Goal: Task Accomplishment & Management: Complete application form

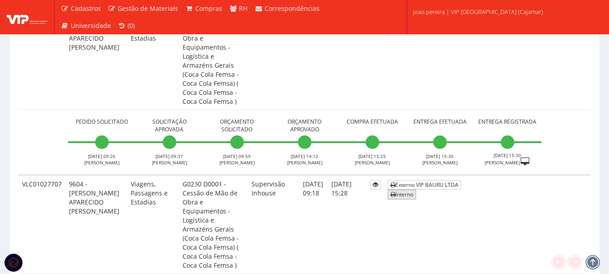
scroll to position [631, 0]
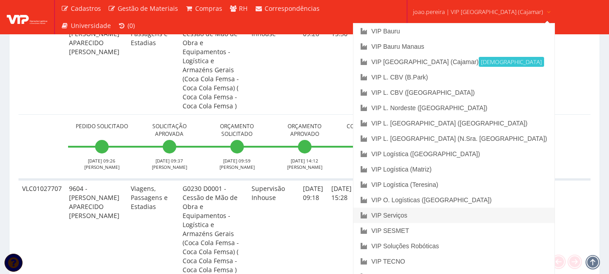
click at [443, 217] on link "VIP Serviços" at bounding box center [454, 214] width 201 height 15
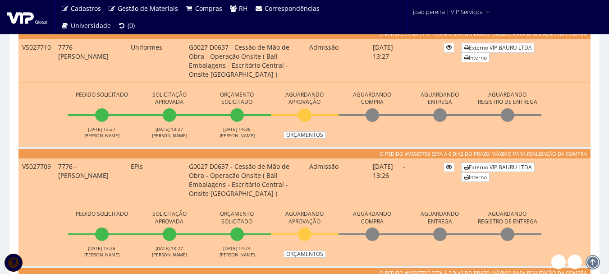
scroll to position [270, 0]
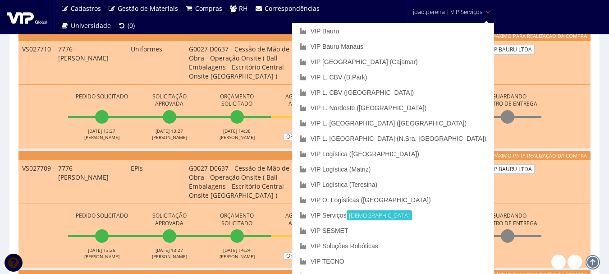
click at [455, 8] on span "joao.pereira | VIP Serviços" at bounding box center [447, 11] width 69 height 9
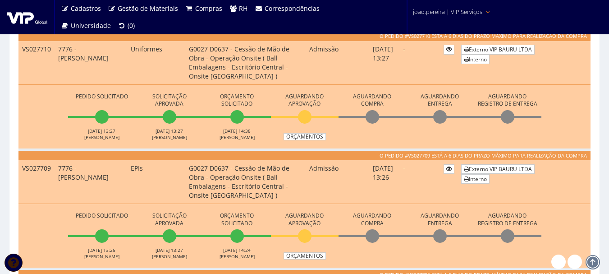
click at [455, 9] on span "joao.pereira | VIP Serviços" at bounding box center [447, 11] width 69 height 9
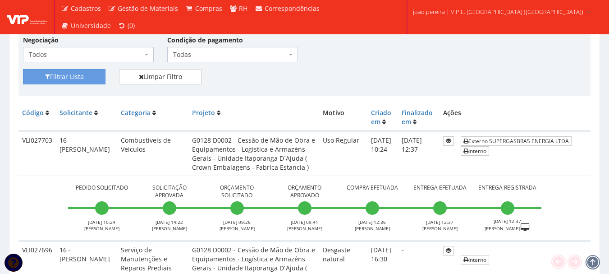
scroll to position [90, 0]
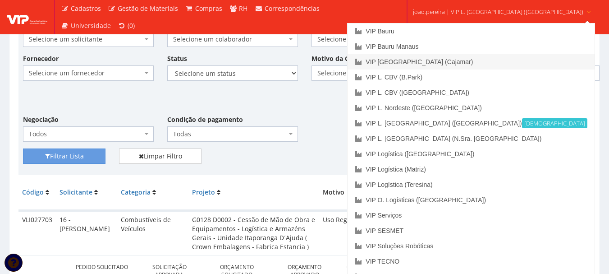
click at [470, 61] on link "VIP [GEOGRAPHIC_DATA] (Cajamar)" at bounding box center [471, 61] width 247 height 15
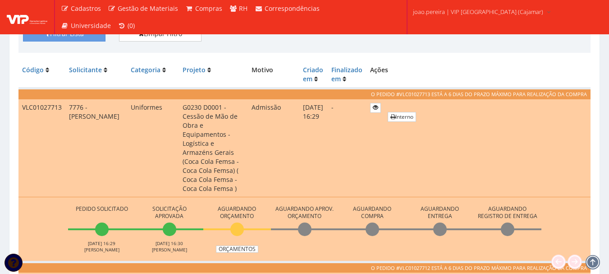
scroll to position [135, 0]
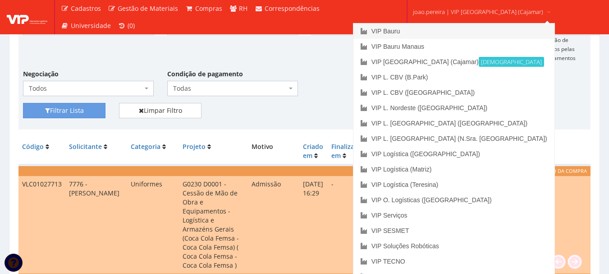
click at [429, 30] on link "VIP Bauru" at bounding box center [454, 30] width 201 height 15
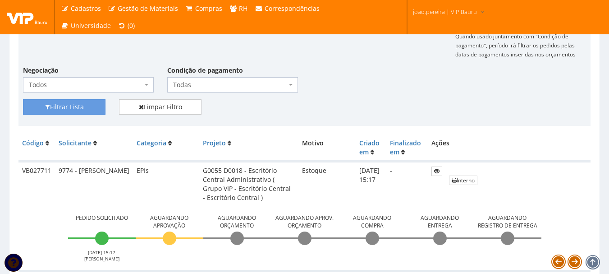
scroll to position [135, 0]
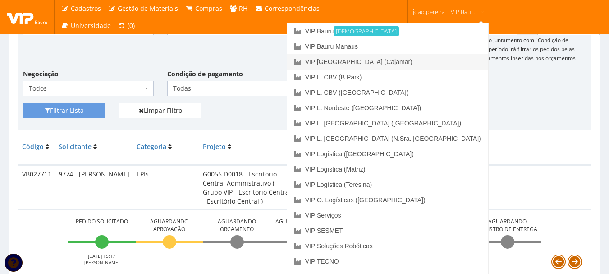
click at [425, 63] on link "VIP [GEOGRAPHIC_DATA] (Cajamar)" at bounding box center [387, 61] width 201 height 15
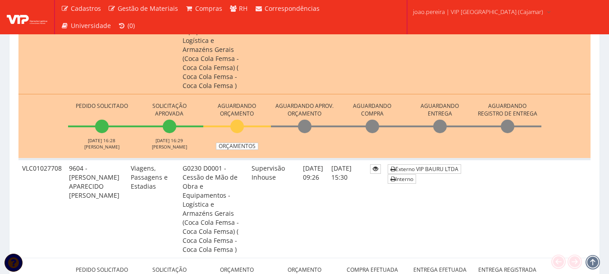
scroll to position [496, 0]
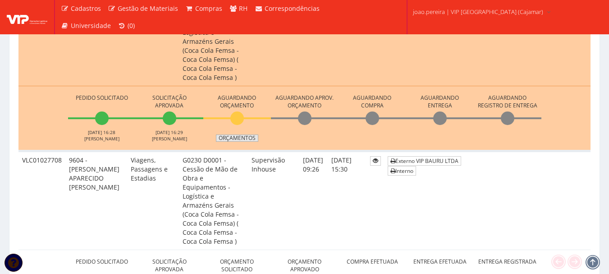
click at [235, 134] on link "Orçamentos" at bounding box center [237, 137] width 42 height 7
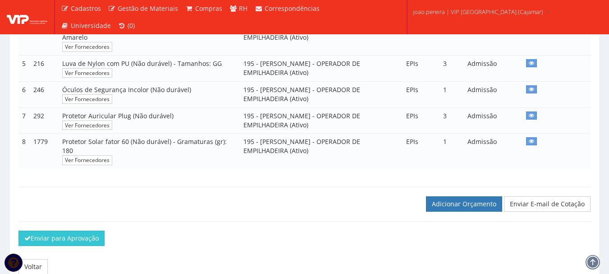
scroll to position [316, 0]
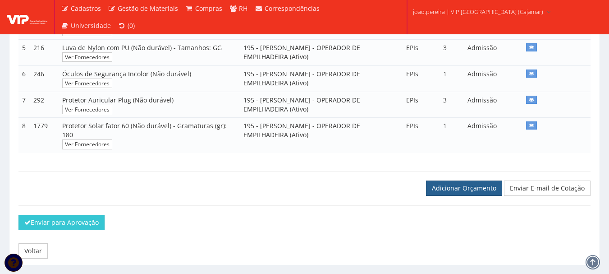
click at [475, 193] on link "Adicionar Orçamento" at bounding box center [464, 187] width 76 height 15
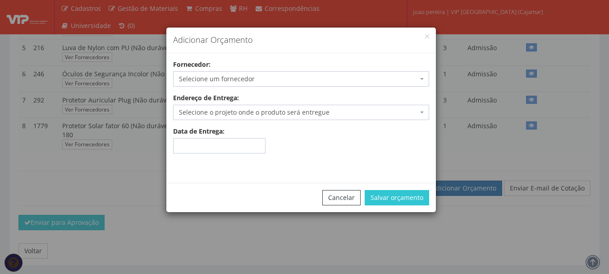
click at [307, 76] on span "Selecione um fornecedor" at bounding box center [298, 78] width 239 height 9
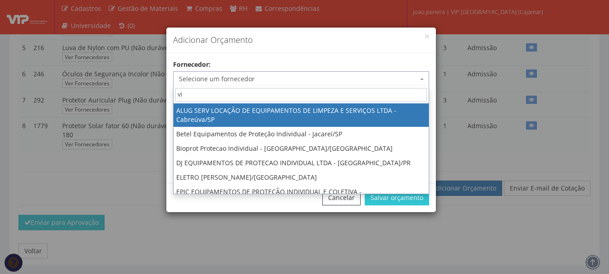
type input "vip"
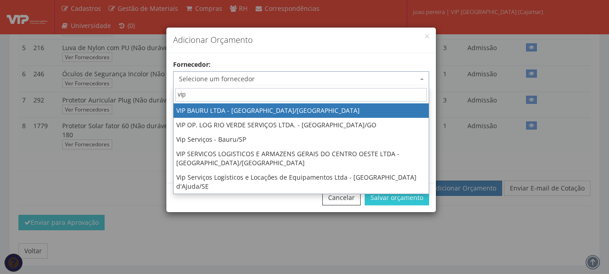
select select "532"
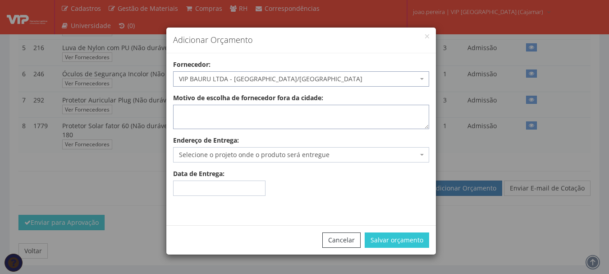
click at [280, 114] on textarea "Motivo de escolha de fornecedor fora da cidade:" at bounding box center [301, 117] width 256 height 24
type textarea "estoque"
click at [213, 154] on span "Selecione o projeto onde o produto será entregue" at bounding box center [298, 154] width 239 height 9
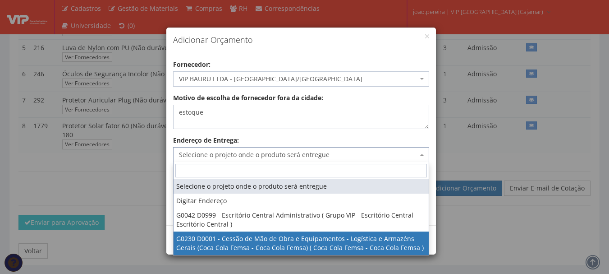
select select "230"
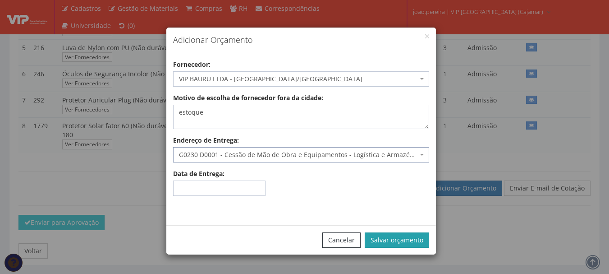
click at [397, 237] on button "Salvar orçamento" at bounding box center [397, 239] width 64 height 15
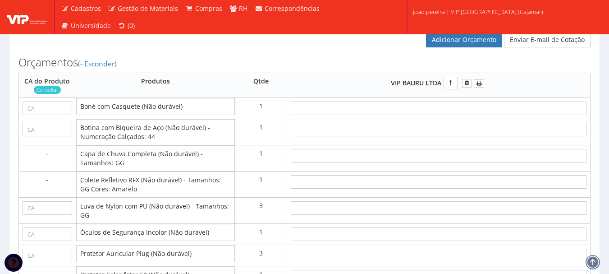
scroll to position [496, 0]
click at [475, 115] on input "text" at bounding box center [439, 109] width 296 height 14
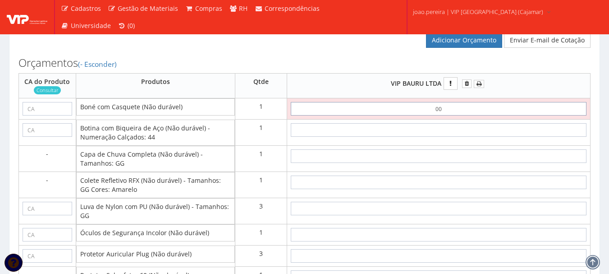
type input "0,01"
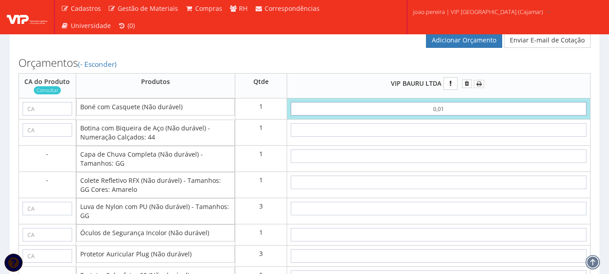
type input "0,01"
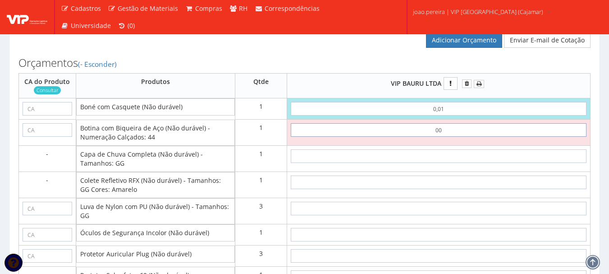
type input "0,01"
type input "0,02"
type input "0,01"
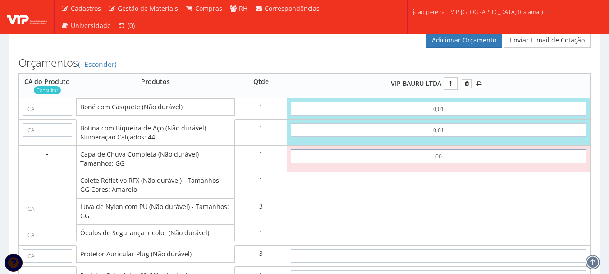
type input "0,01"
type input "0,03"
type input "0,01"
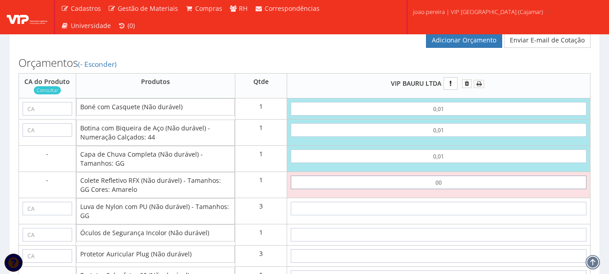
type input "0,01"
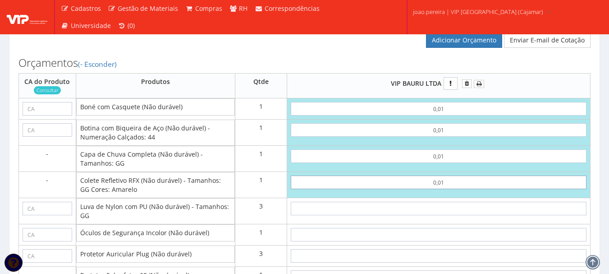
type input "0,04"
type input "0,01"
type input "0"
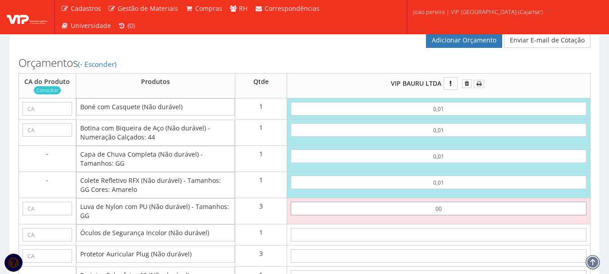
type input "0,01"
type input "0,07"
type input "0,01"
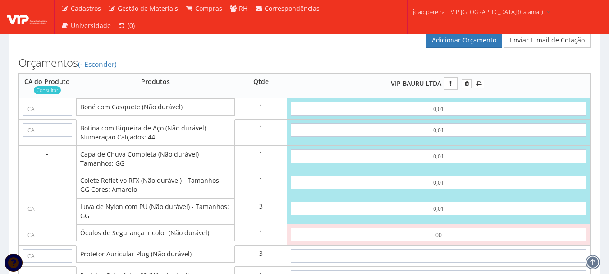
type input "0,01"
type input "0,08"
type input "0,01"
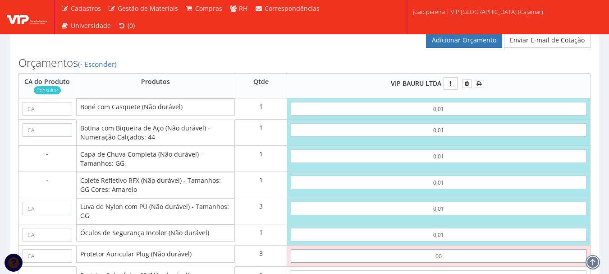
type input "0,01"
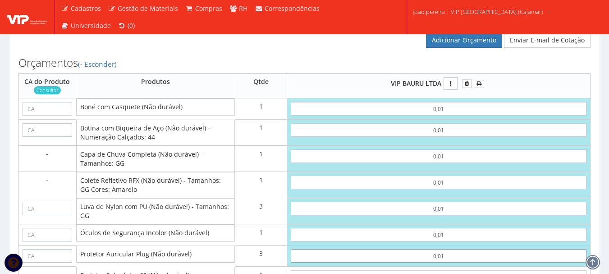
type input "0,11"
type input "0,01"
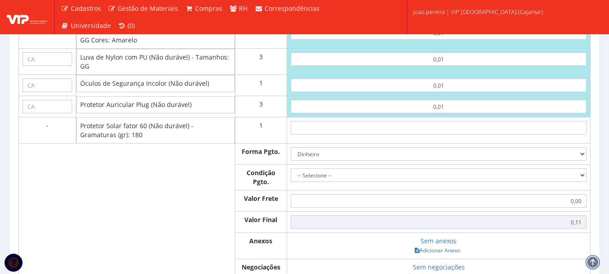
click at [455, 143] on td at bounding box center [438, 130] width 303 height 26
click at [455, 134] on input "text" at bounding box center [439, 128] width 296 height 14
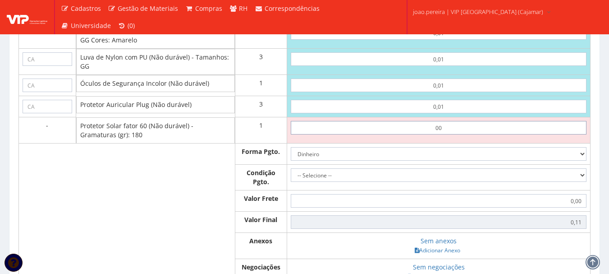
type input "0,01"
type input "0,12"
type input "0,01"
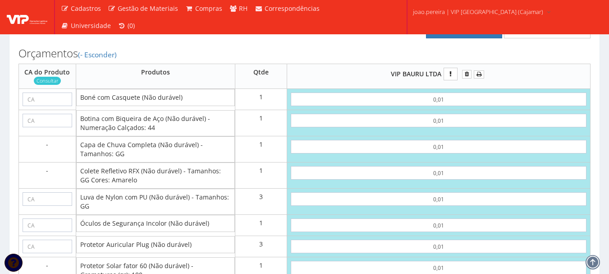
scroll to position [555, 0]
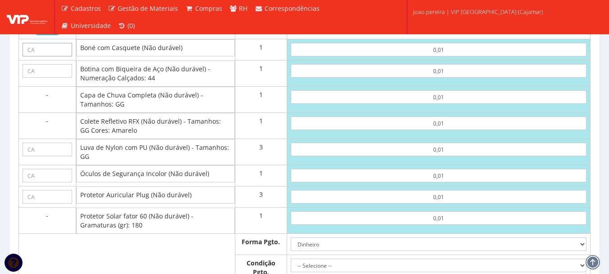
click at [58, 56] on input "text" at bounding box center [48, 50] width 50 height 14
paste input "40033"
type input "40033"
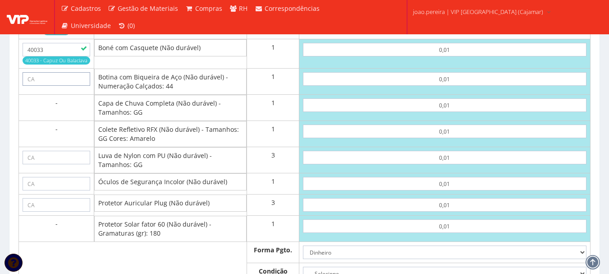
click at [38, 86] on input "text" at bounding box center [57, 79] width 68 height 14
paste input "43339"
type input "43339"
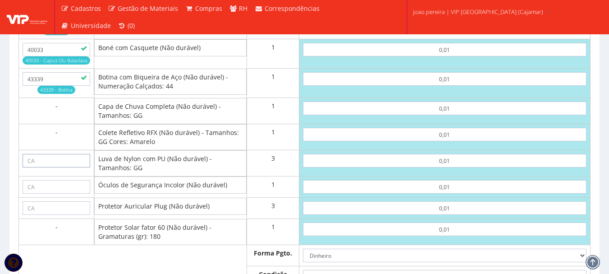
click at [57, 167] on input "text" at bounding box center [57, 161] width 68 height 14
paste input "30916"
type input "30916"
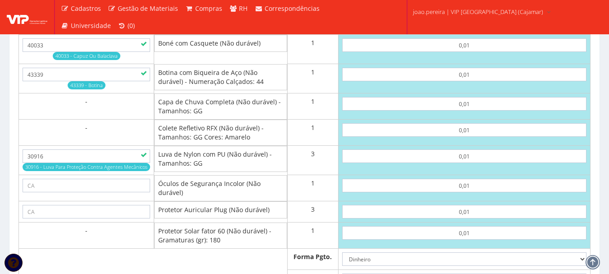
click at [78, 187] on td at bounding box center [86, 188] width 135 height 26
click at [77, 192] on input "text" at bounding box center [87, 186] width 128 height 14
paste input "11268"
type input "11268"
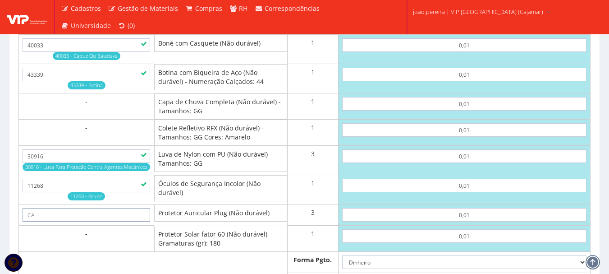
click at [99, 221] on input "text" at bounding box center [87, 215] width 128 height 14
paste input "5745"
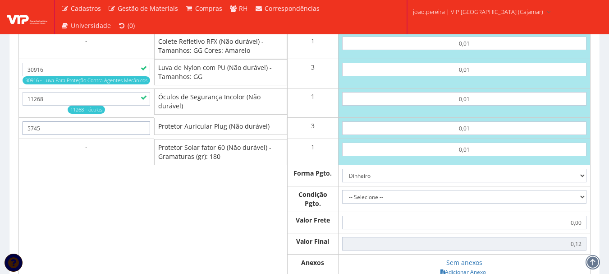
scroll to position [645, 0]
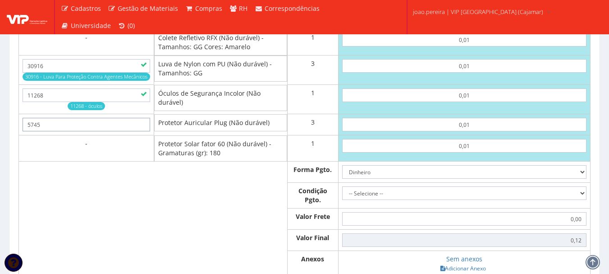
type input "5745"
click at [584, 200] on select "-- Selecione -- À vista 7 dias 10 dias" at bounding box center [464, 193] width 244 height 14
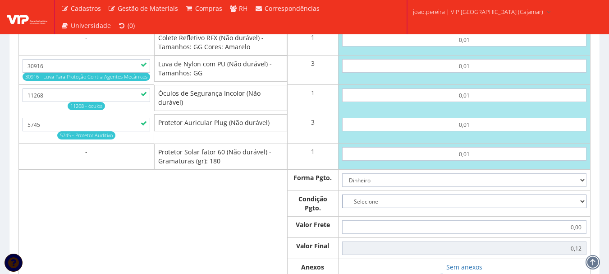
click at [342, 203] on select "-- Selecione -- À vista 7 dias 10 dias" at bounding box center [464, 201] width 244 height 14
click at [586, 208] on select "-- Selecione -- À vista 7 dias 10 dias" at bounding box center [464, 201] width 244 height 14
select select "0"
click at [342, 203] on select "-- Selecione -- À vista 7 dias 10 dias" at bounding box center [464, 201] width 244 height 14
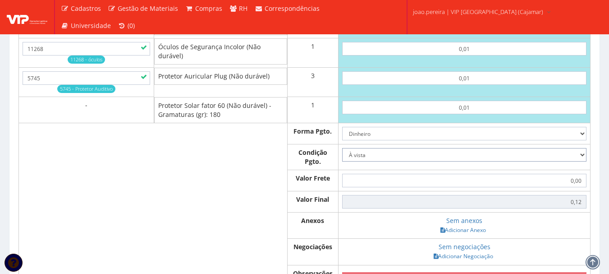
scroll to position [735, 0]
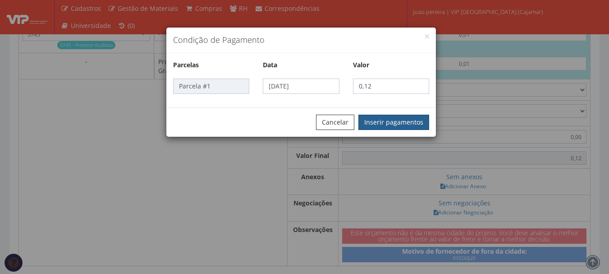
click at [404, 119] on button "Inserir pagamentos" at bounding box center [393, 122] width 71 height 15
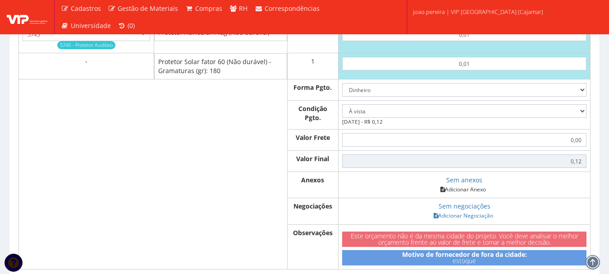
click at [475, 194] on link "Adicionar Anexo" at bounding box center [463, 188] width 51 height 9
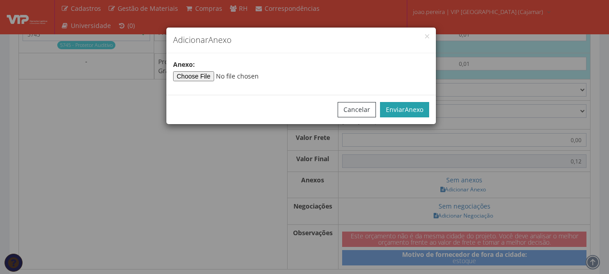
click at [416, 117] on button "Enviar Anexo" at bounding box center [404, 109] width 49 height 15
click at [415, 114] on button "Enviar Anexo" at bounding box center [404, 109] width 49 height 15
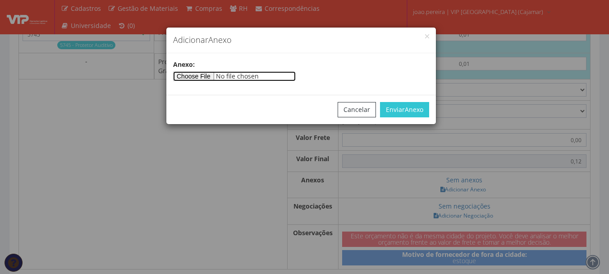
click at [200, 78] on input"] "file" at bounding box center [234, 76] width 123 height 10
type input"] "C:\fakepath\PEDIDOS SEM NOTA FISCAL ESTOQUE.docx"
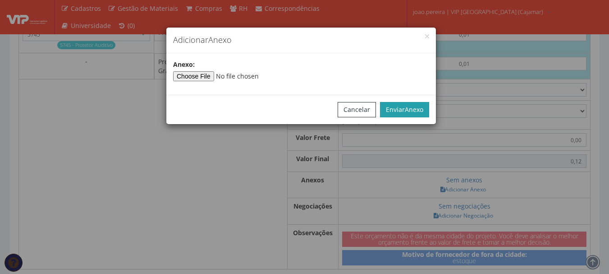
click at [402, 110] on button "Enviar Anexo" at bounding box center [404, 109] width 49 height 15
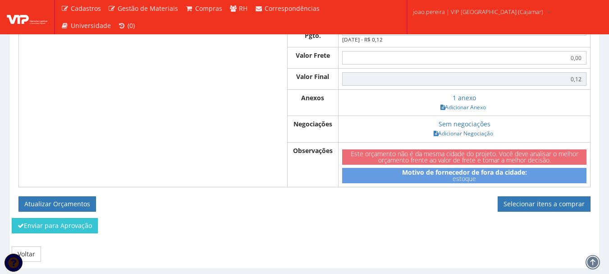
scroll to position [826, 0]
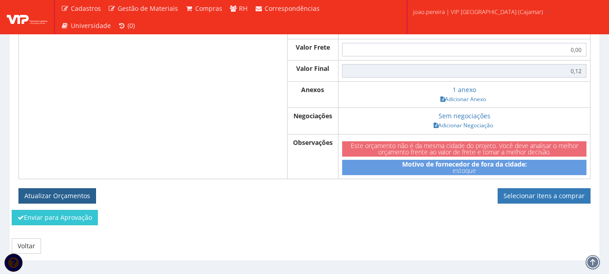
click at [73, 203] on button "Atualizar Orçamentos" at bounding box center [57, 195] width 78 height 15
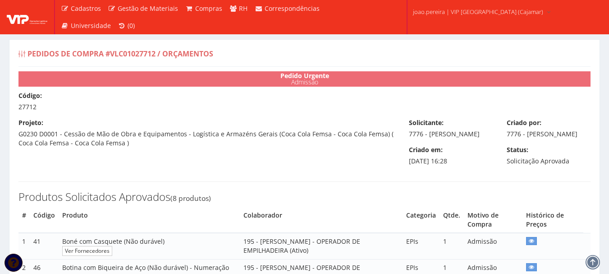
select select "0"
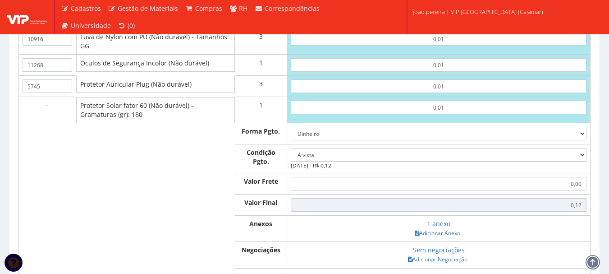
scroll to position [767, 0]
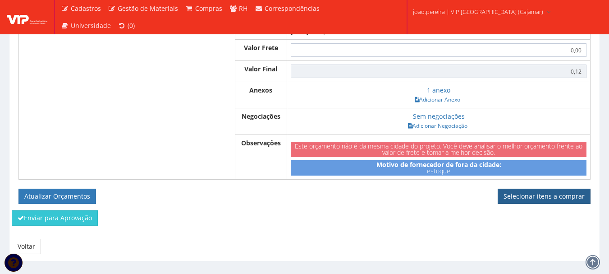
click at [562, 200] on link "Selecionar itens a comprar" at bounding box center [544, 195] width 93 height 15
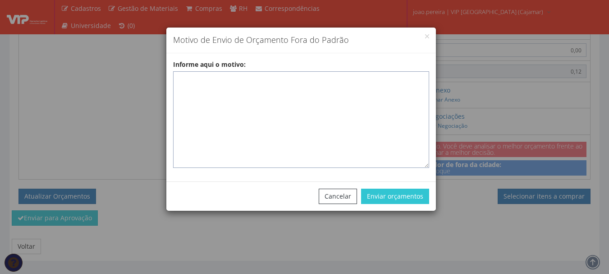
click at [321, 84] on textarea "Informe aqui o motivo:" at bounding box center [301, 119] width 256 height 97
paste textarea "5745"
type textarea "5745"
click at [277, 79] on textarea "Informe aqui o motivo:" at bounding box center [301, 119] width 256 height 97
paste textarea "EPIS ou UNIFORMES - Pedido de compra para emissão de ficha de EPIS ou Uniformes…"
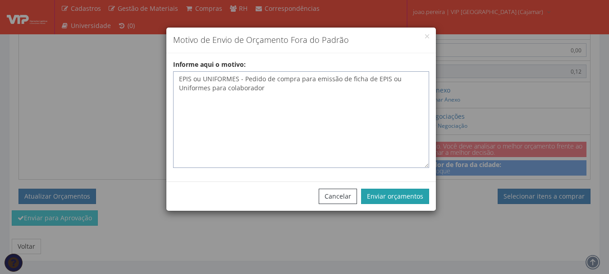
type textarea "EPIS ou UNIFORMES - Pedido de compra para emissão de ficha de EPIS ou Uniformes…"
click at [381, 196] on button "Enviar orçamentos" at bounding box center [395, 195] width 68 height 15
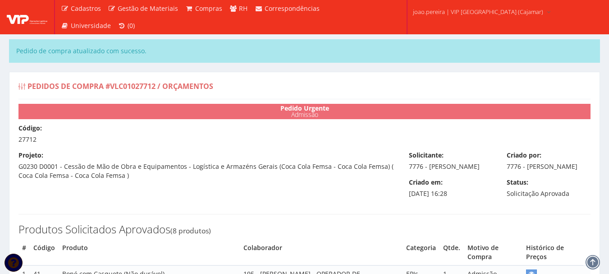
select select "0"
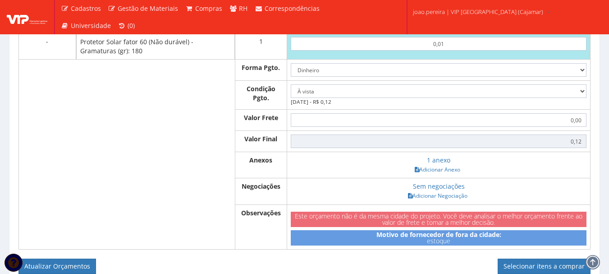
scroll to position [812, 0]
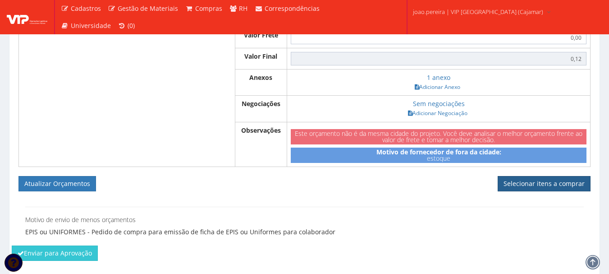
click at [572, 187] on link "Selecionar itens a comprar" at bounding box center [544, 183] width 93 height 15
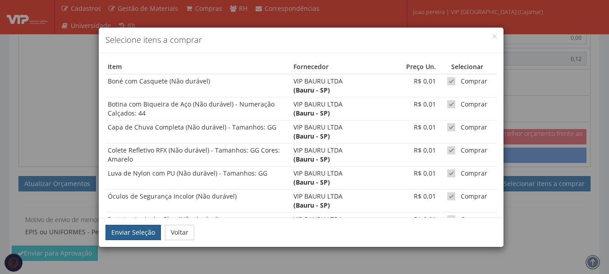
click at [150, 233] on button "Enviar Seleção" at bounding box center [133, 232] width 55 height 15
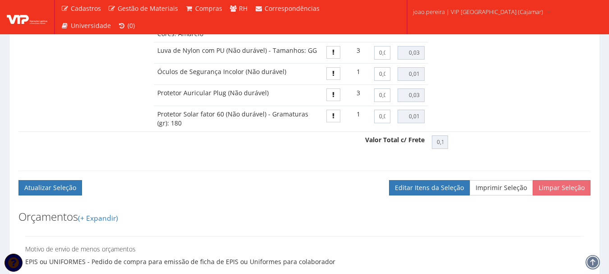
scroll to position [709, 0]
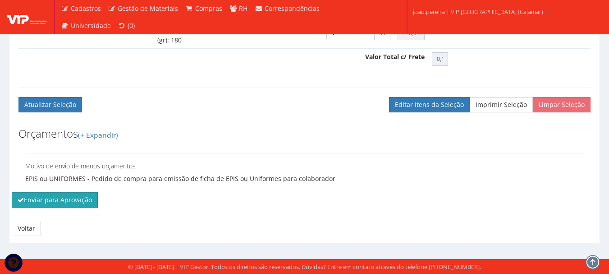
click at [41, 194] on button "Enviar para Aprovação" at bounding box center [55, 199] width 86 height 15
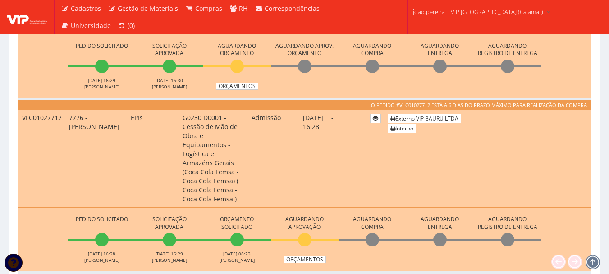
scroll to position [406, 0]
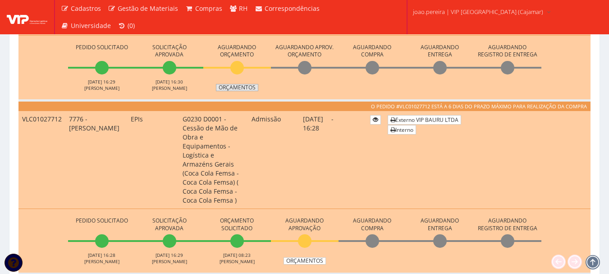
click at [244, 84] on link "Orçamentos" at bounding box center [237, 87] width 42 height 7
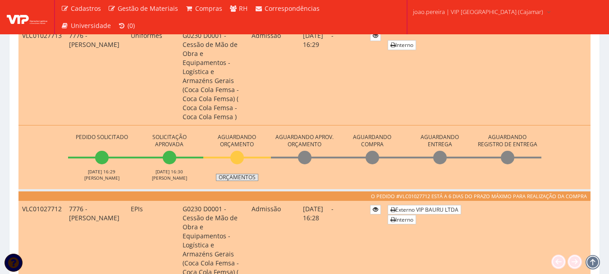
scroll to position [316, 0]
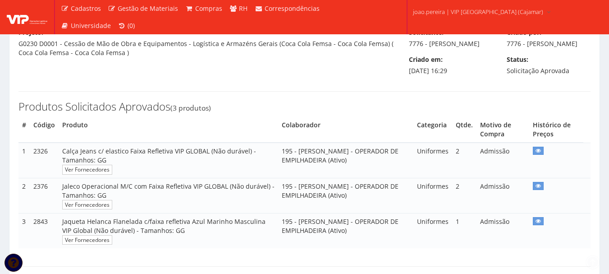
scroll to position [217, 0]
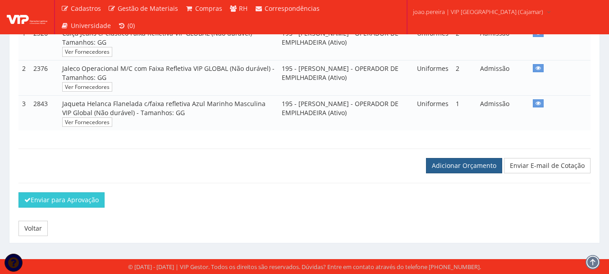
click at [461, 163] on link "Adicionar Orçamento" at bounding box center [464, 165] width 76 height 15
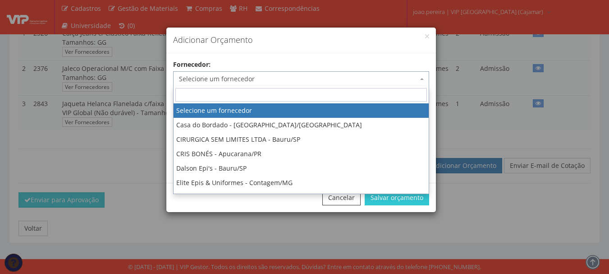
click at [293, 72] on span "Selecione um fornecedor" at bounding box center [301, 78] width 256 height 15
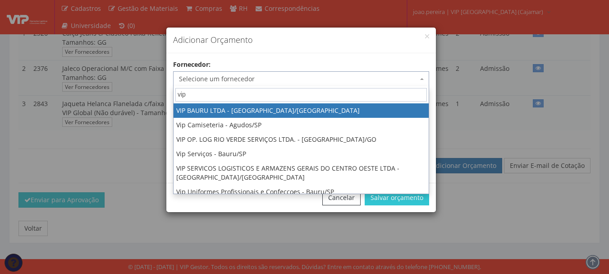
type input "vip"
select select "532"
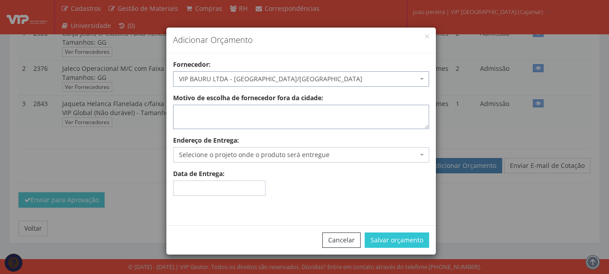
click at [317, 113] on textarea "Motivo de escolha de fornecedor fora da cidade:" at bounding box center [301, 117] width 256 height 24
type textarea "estoque"
click at [319, 152] on span "Selecione o projeto onde o produto será entregue" at bounding box center [298, 154] width 239 height 9
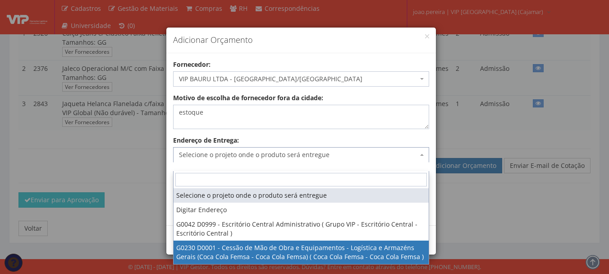
select select "230"
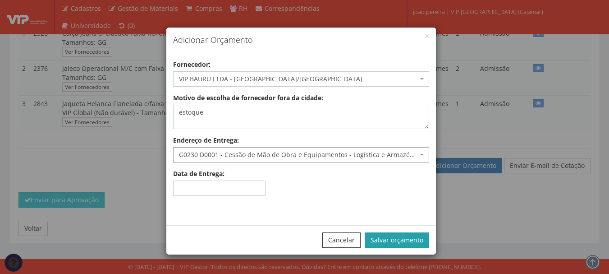
click at [404, 239] on button "Salvar orçamento" at bounding box center [397, 239] width 64 height 15
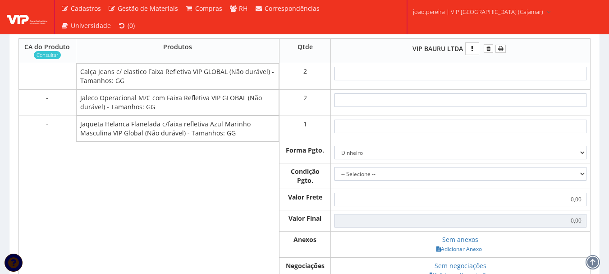
scroll to position [406, 0]
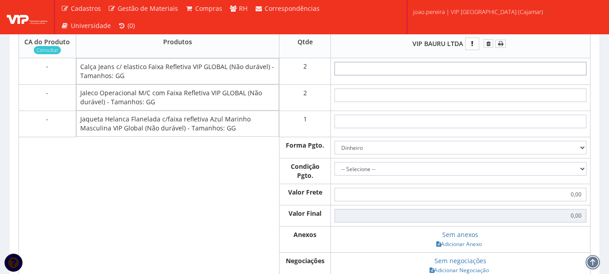
click at [468, 75] on input "text" at bounding box center [461, 69] width 252 height 14
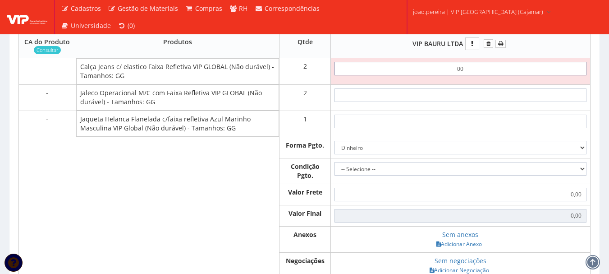
type input "0,01"
type input "0,02"
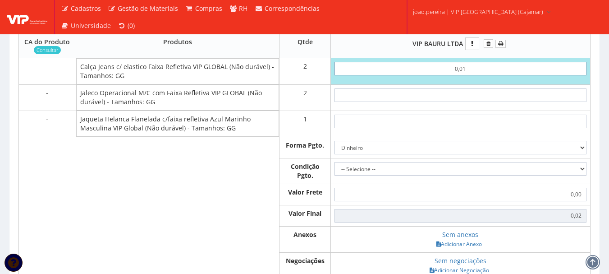
type input "0,01"
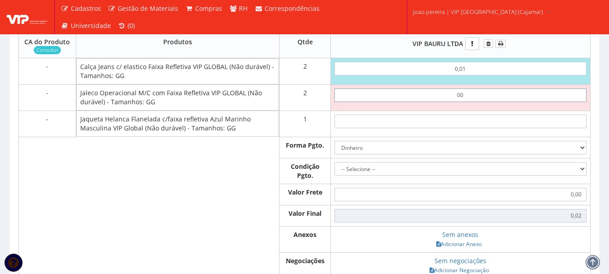
type input "0,01"
type input "0,04"
type input "0,01"
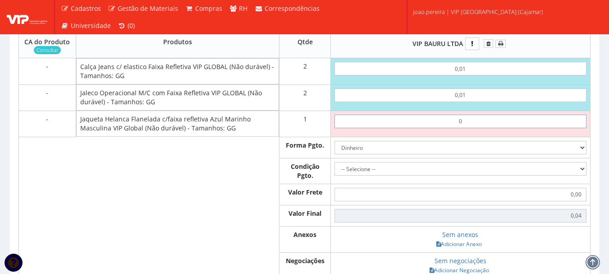
type input "01"
type input "1,04"
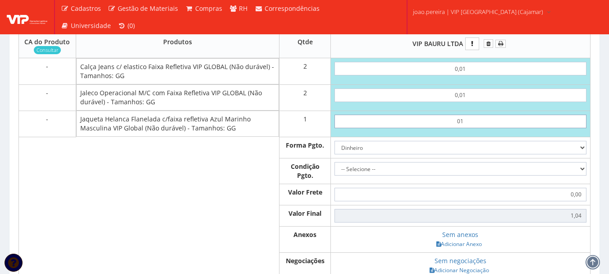
type input "0"
type input "0,04"
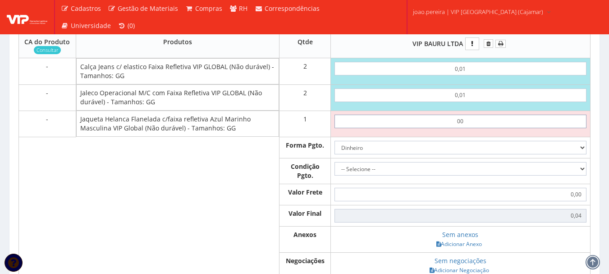
type input "0,01"
type input "0,05"
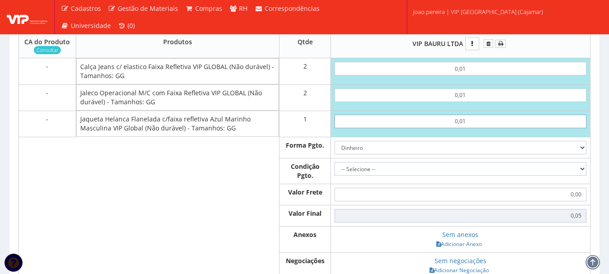
type input "0,01"
click at [580, 175] on select "-- Selecione -- À vista 7 dias 10 dias" at bounding box center [461, 169] width 252 height 14
select select "0"
click at [335, 170] on select "-- Selecione -- À vista 7 dias 10 dias" at bounding box center [461, 169] width 252 height 14
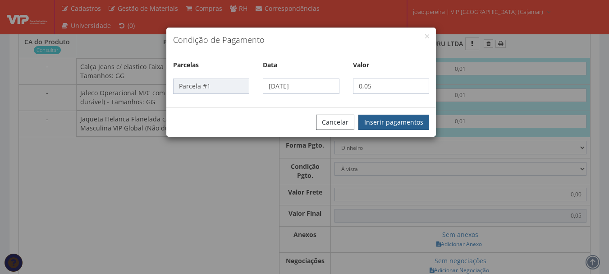
click at [385, 121] on button "Inserir pagamentos" at bounding box center [393, 122] width 71 height 15
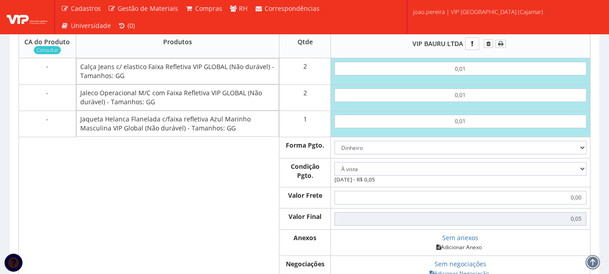
click at [475, 252] on link "Adicionar Anexo" at bounding box center [459, 246] width 51 height 9
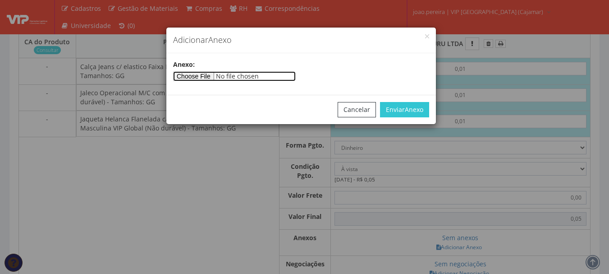
click at [207, 76] on input"] "file" at bounding box center [234, 76] width 123 height 10
type input"] "C:\fakepath\PEDIDOS SEM NOTA FISCAL ESTOQUE.docx"
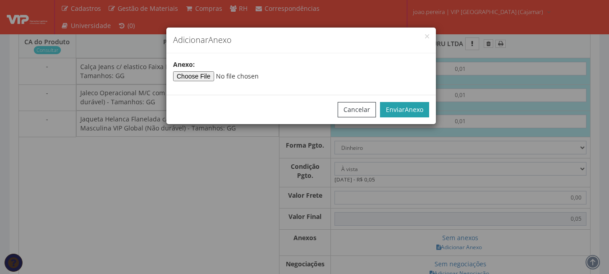
click at [418, 113] on span "Anexo" at bounding box center [414, 109] width 18 height 9
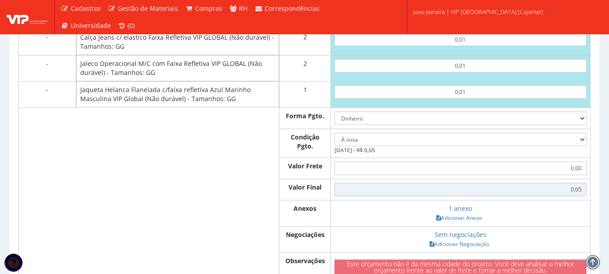
scroll to position [541, 0]
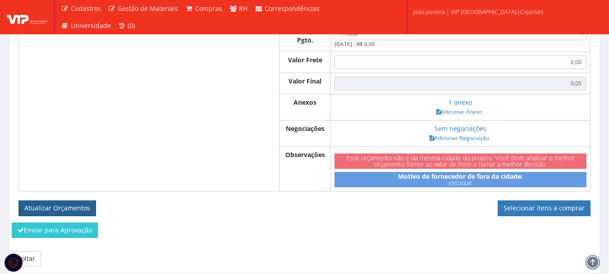
click at [42, 216] on button "Atualizar Orçamentos" at bounding box center [57, 207] width 78 height 15
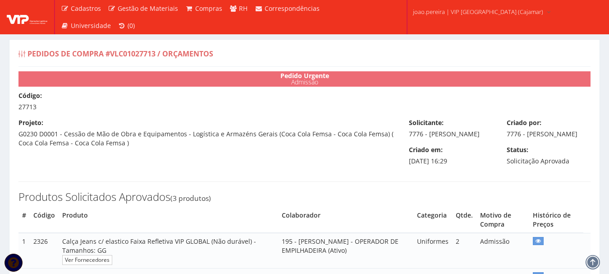
select select "0"
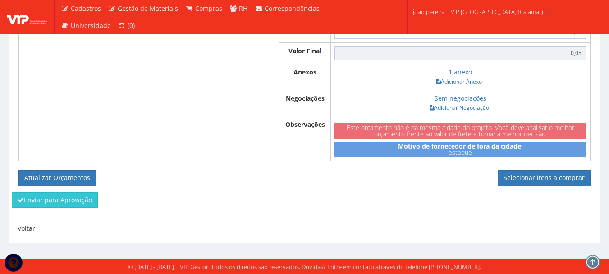
scroll to position [548, 0]
click at [569, 175] on link "Selecionar itens a comprar" at bounding box center [544, 177] width 93 height 15
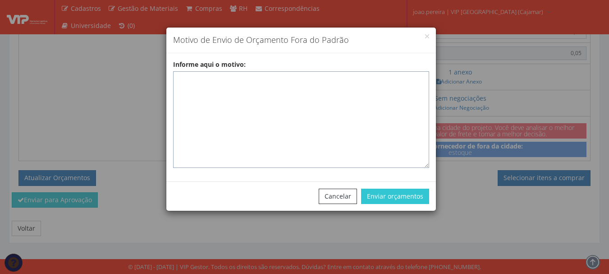
click at [255, 83] on textarea "Informe aqui o motivo:" at bounding box center [301, 119] width 256 height 97
paste textarea "EPIS ou UNIFORMES - Pedido de compra para emissão de ficha de EPIS ou Uniformes…"
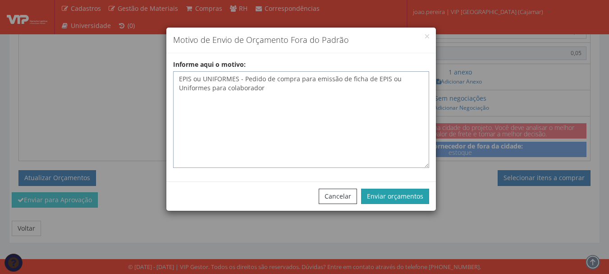
type textarea "EPIS ou UNIFORMES - Pedido de compra para emissão de ficha de EPIS ou Uniformes…"
click at [416, 198] on button "Enviar orçamentos" at bounding box center [395, 195] width 68 height 15
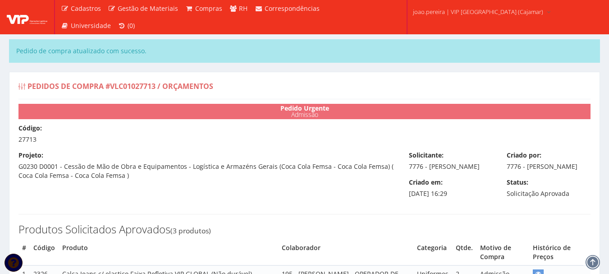
select select "0"
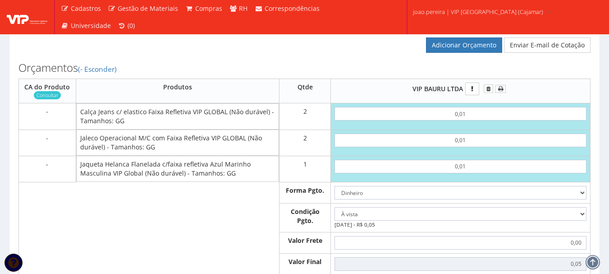
scroll to position [541, 0]
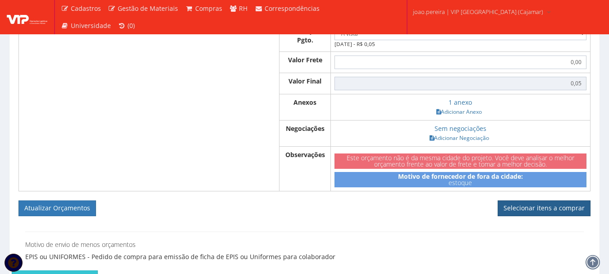
click at [545, 216] on link "Selecionar itens a comprar" at bounding box center [544, 207] width 93 height 15
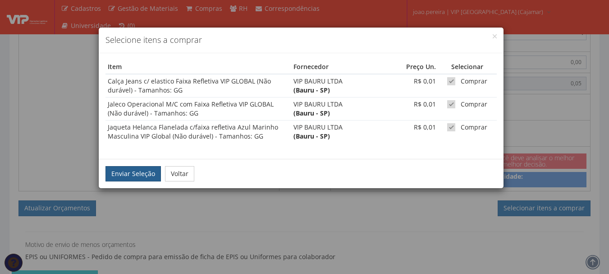
click at [125, 176] on button "Enviar Seleção" at bounding box center [133, 173] width 55 height 15
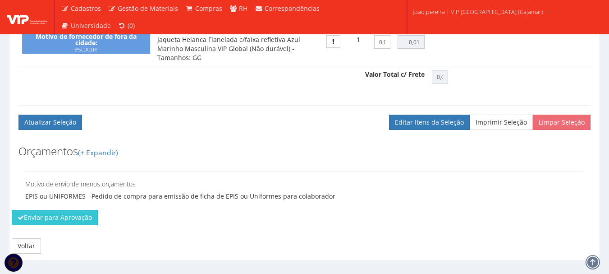
scroll to position [478, 0]
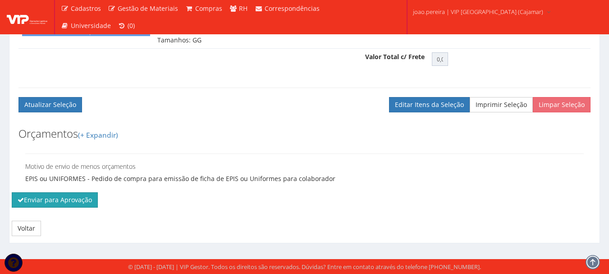
click at [50, 198] on button "Enviar para Aprovação" at bounding box center [55, 199] width 86 height 15
